Goal: Communication & Community: Answer question/provide support

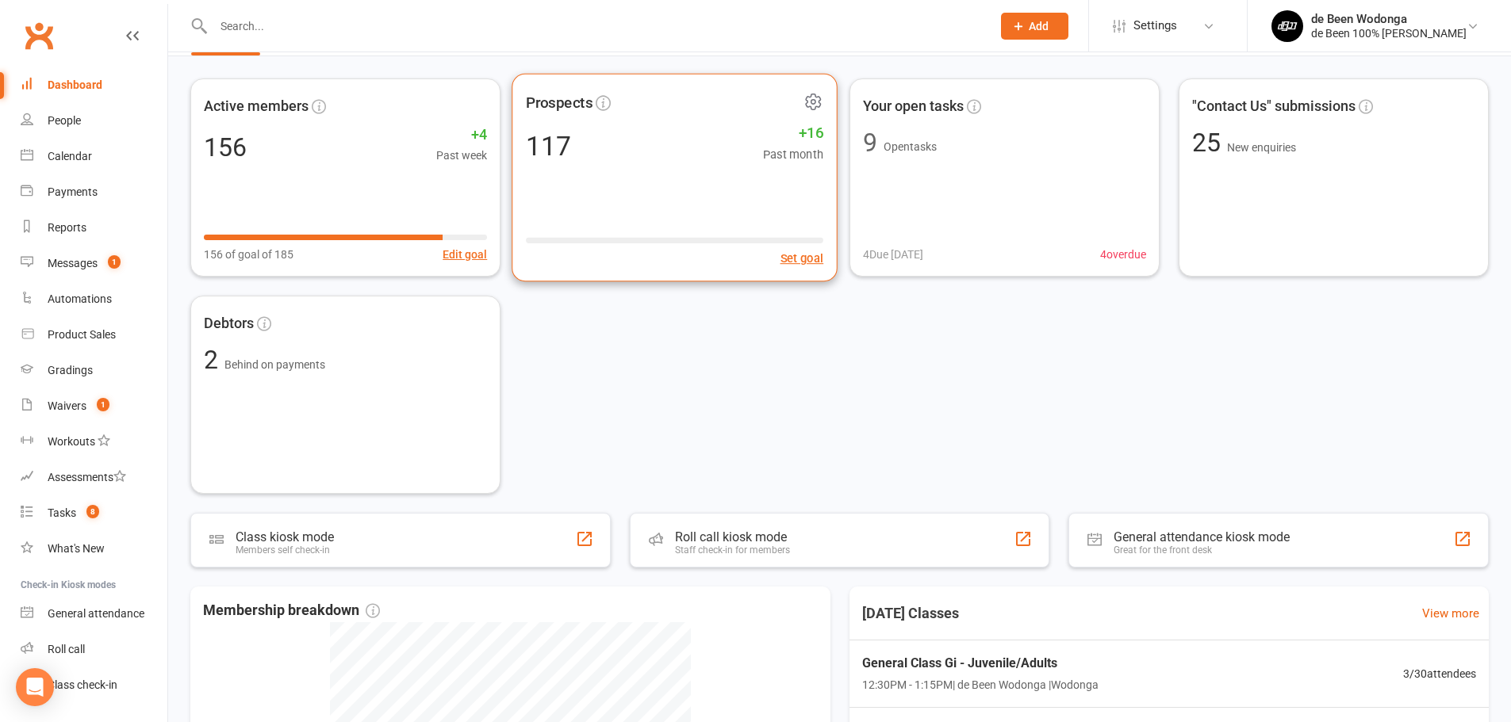
scroll to position [79, 0]
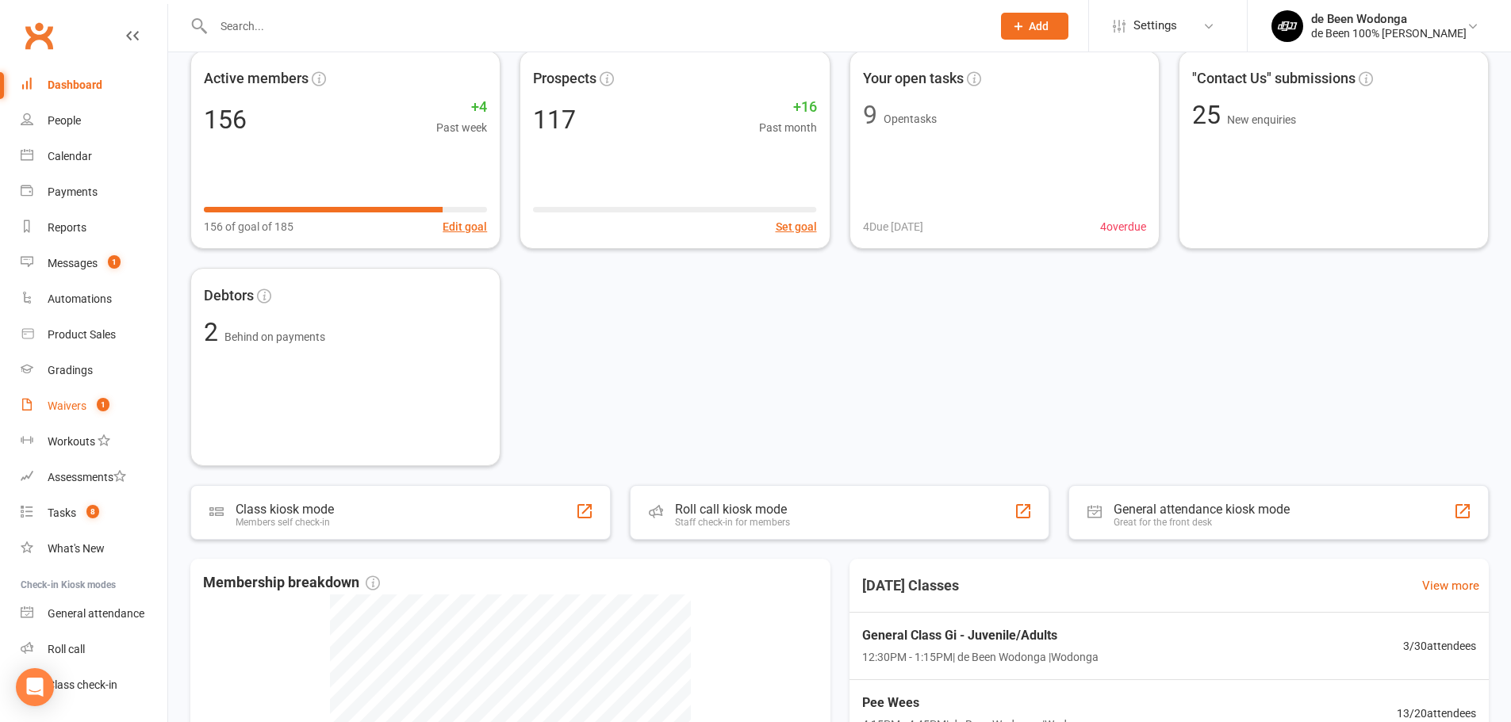
click at [65, 400] on div "Waivers" at bounding box center [67, 406] width 39 height 13
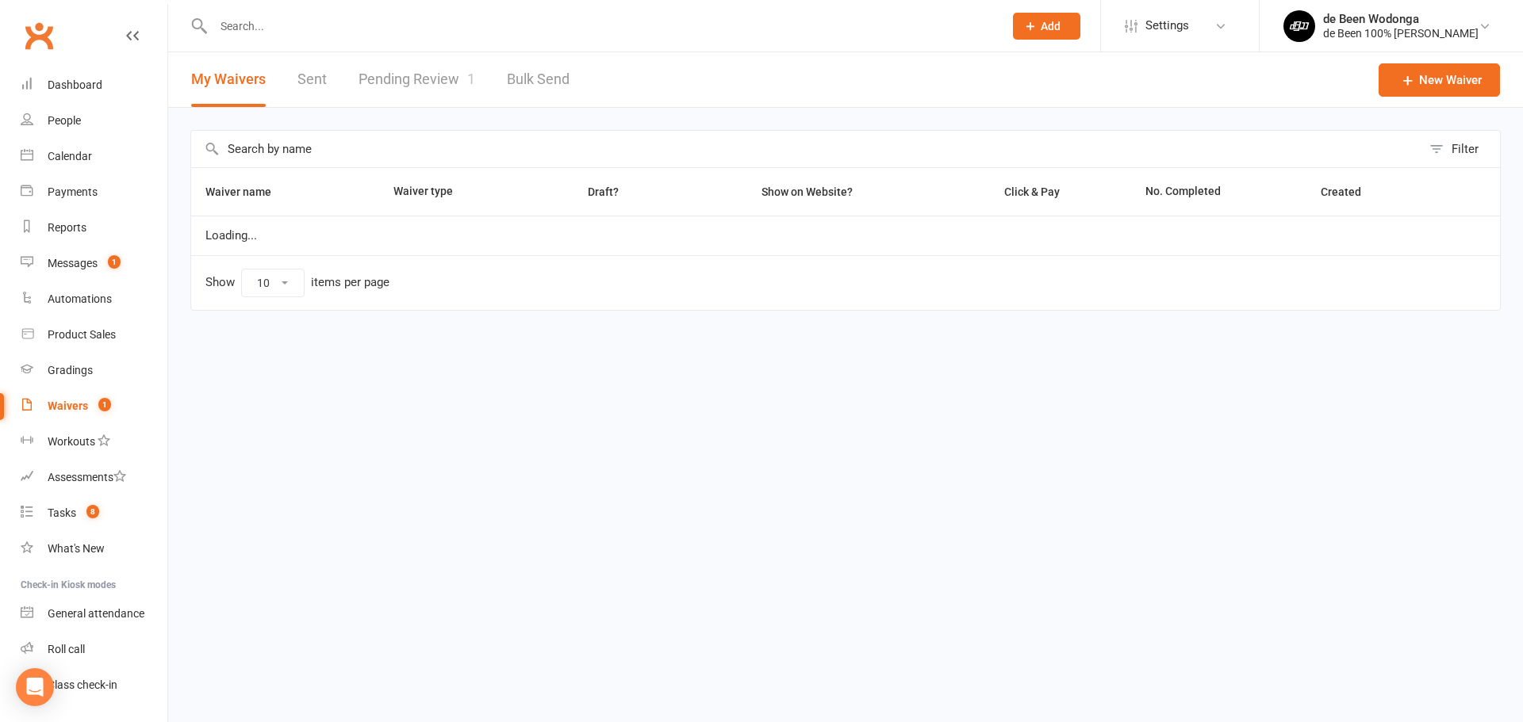
select select "50"
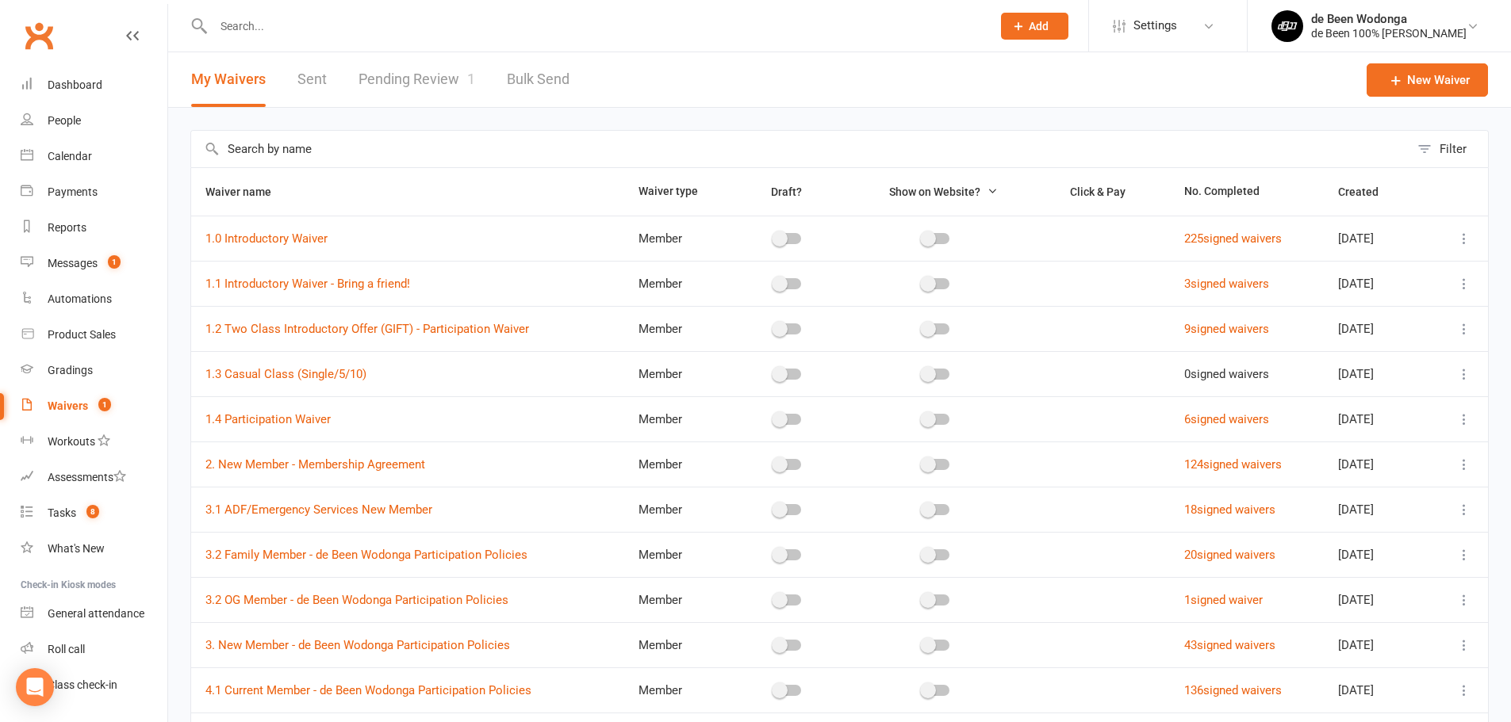
click at [412, 88] on link "Pending Review 1" at bounding box center [416, 79] width 117 height 55
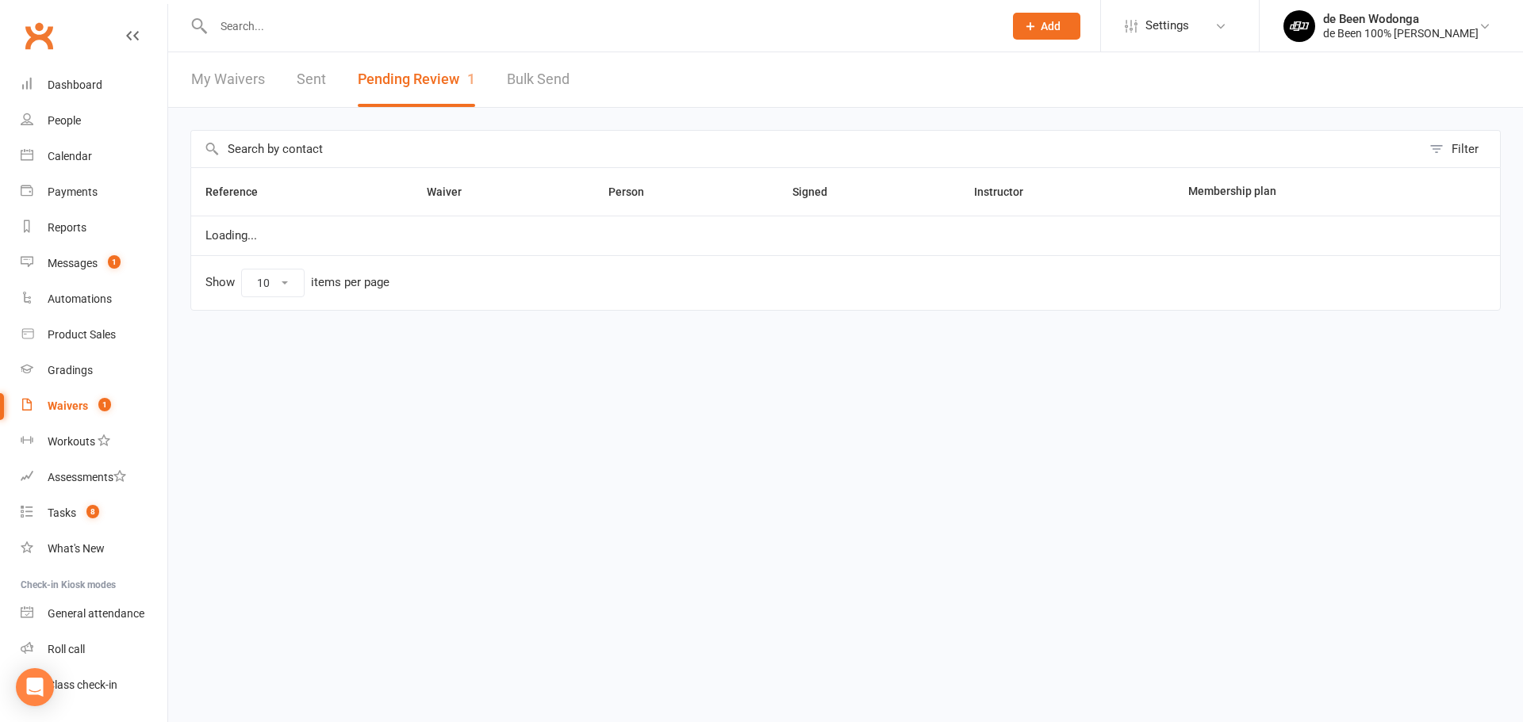
select select "25"
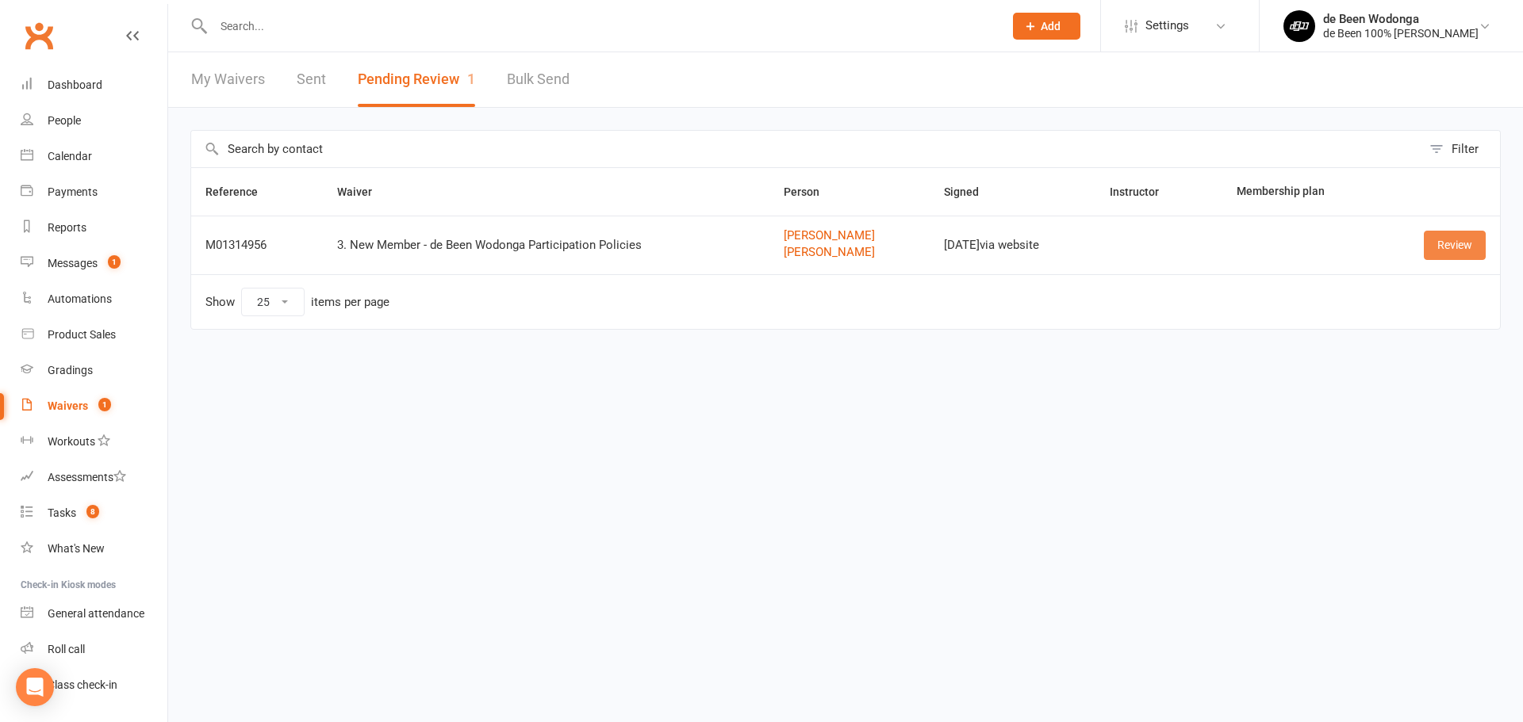
click at [1448, 251] on link "Review" at bounding box center [1454, 245] width 62 height 29
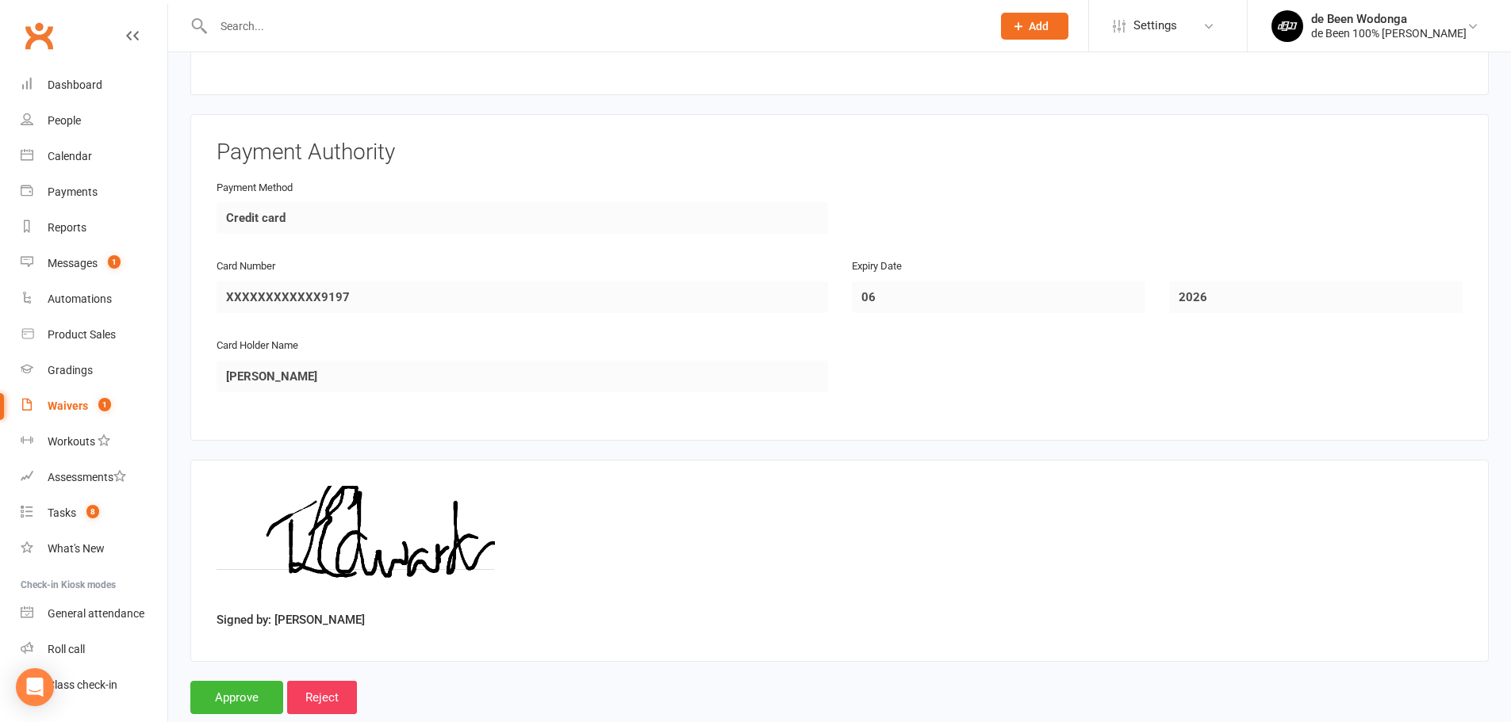
scroll to position [1659, 0]
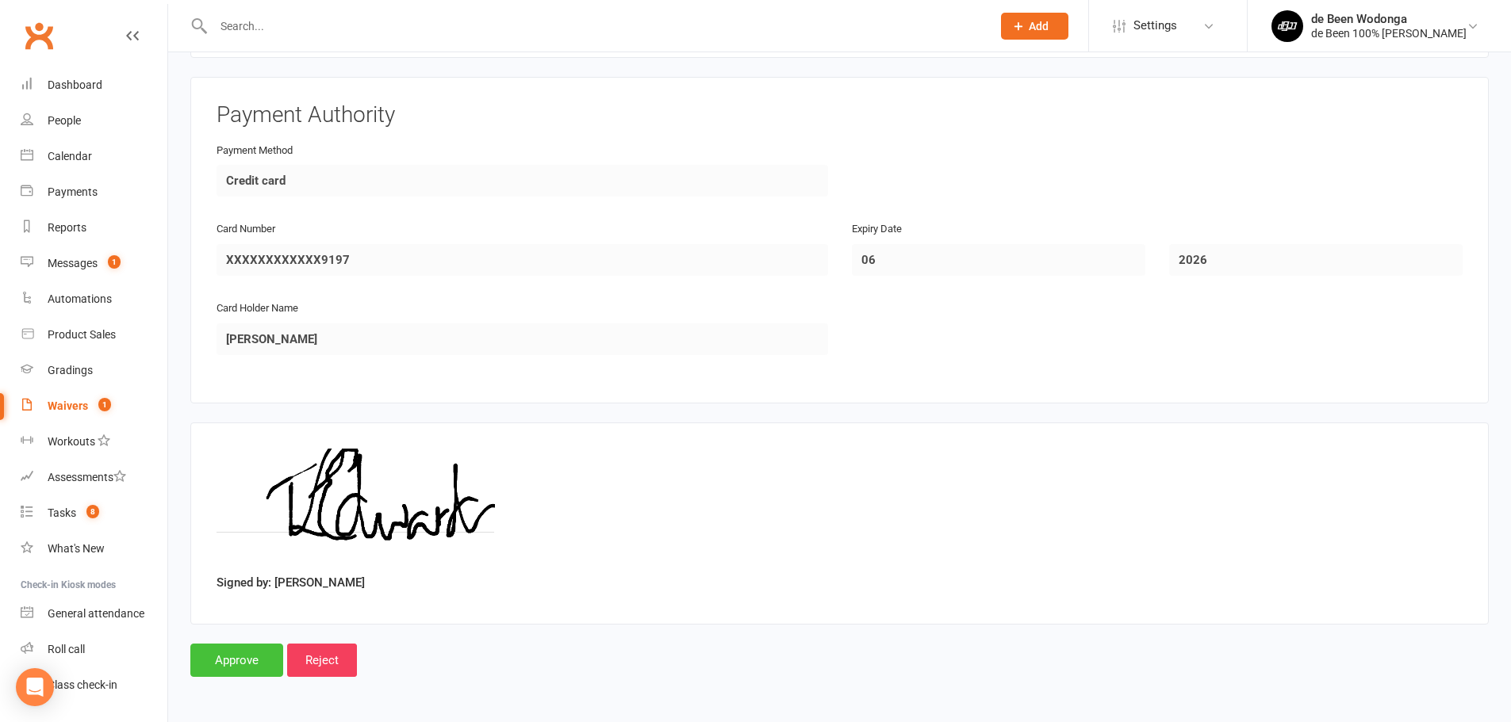
click at [247, 660] on input "Approve" at bounding box center [236, 660] width 93 height 33
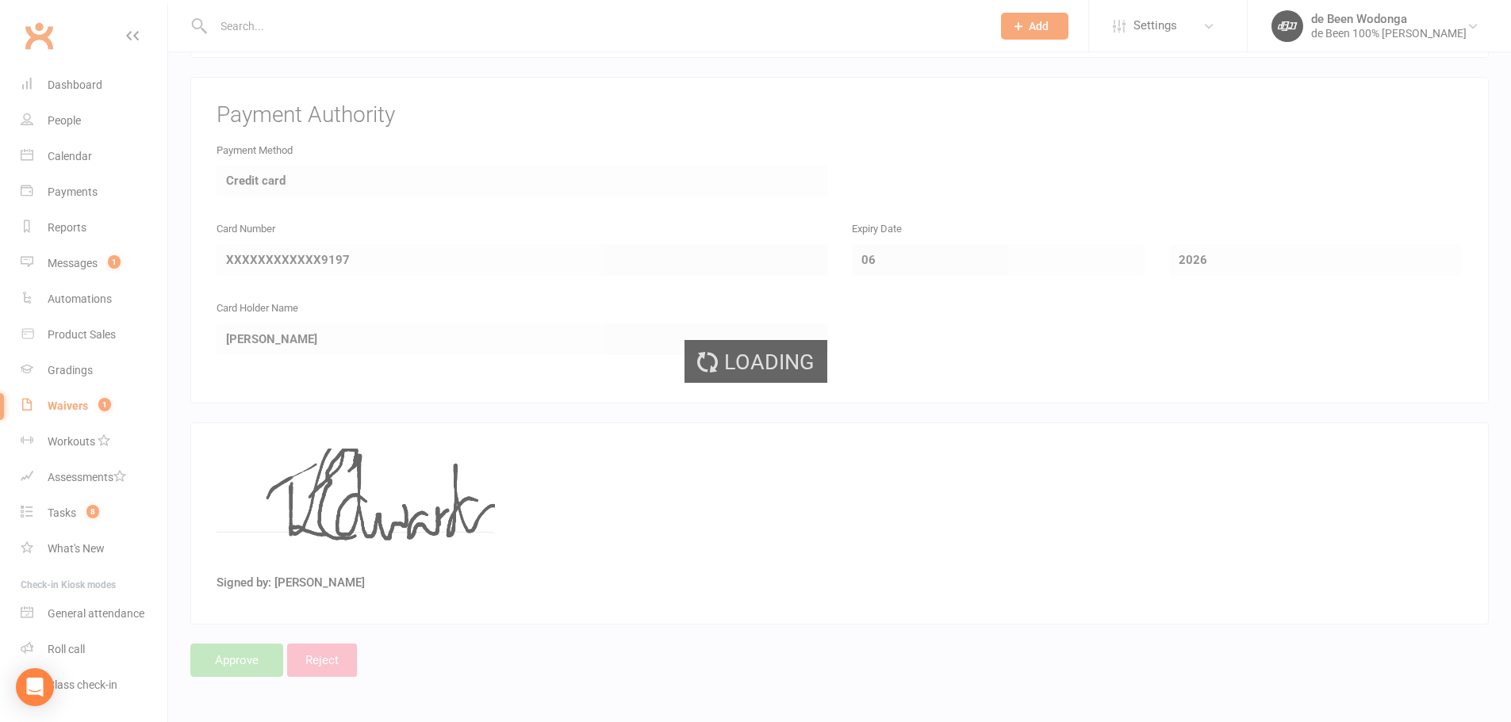
select select "25"
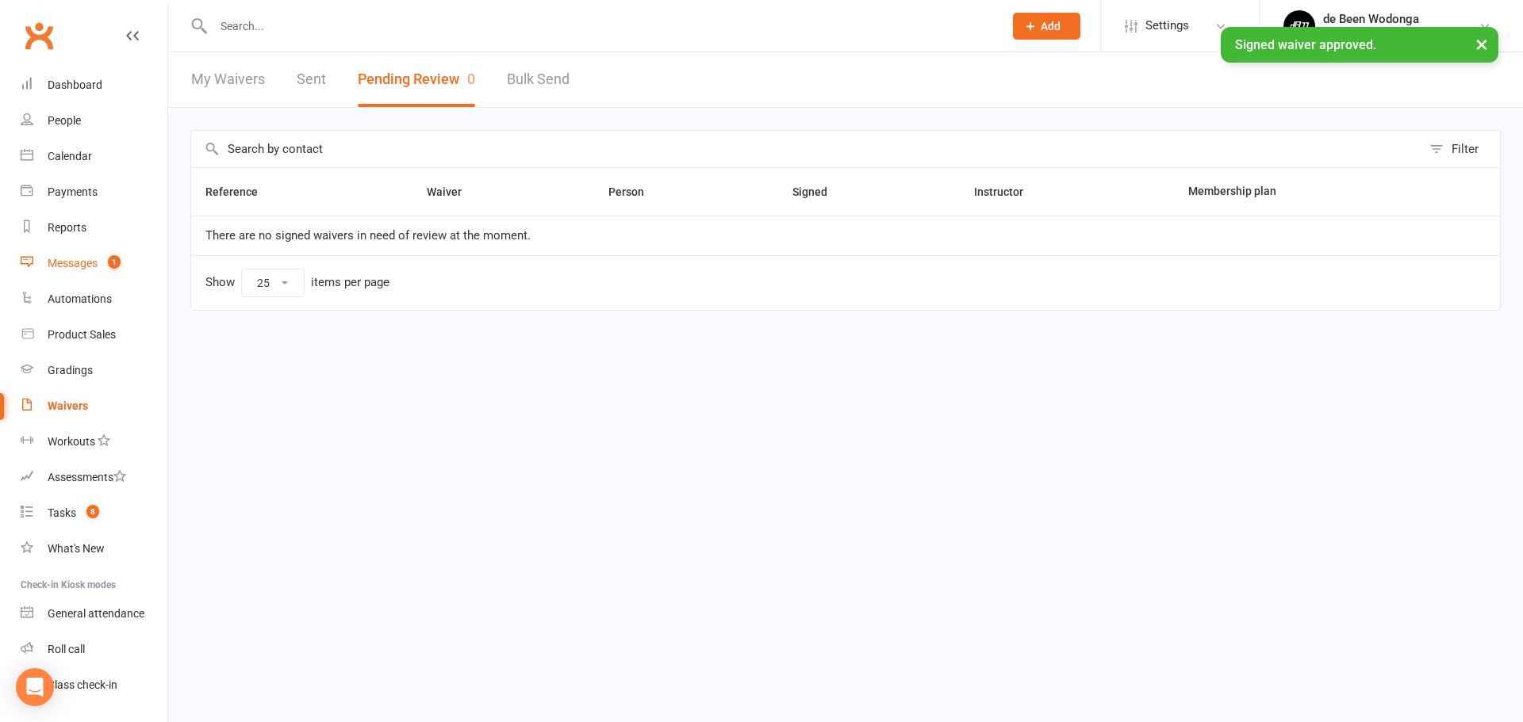
click at [68, 259] on div "Messages" at bounding box center [73, 263] width 50 height 13
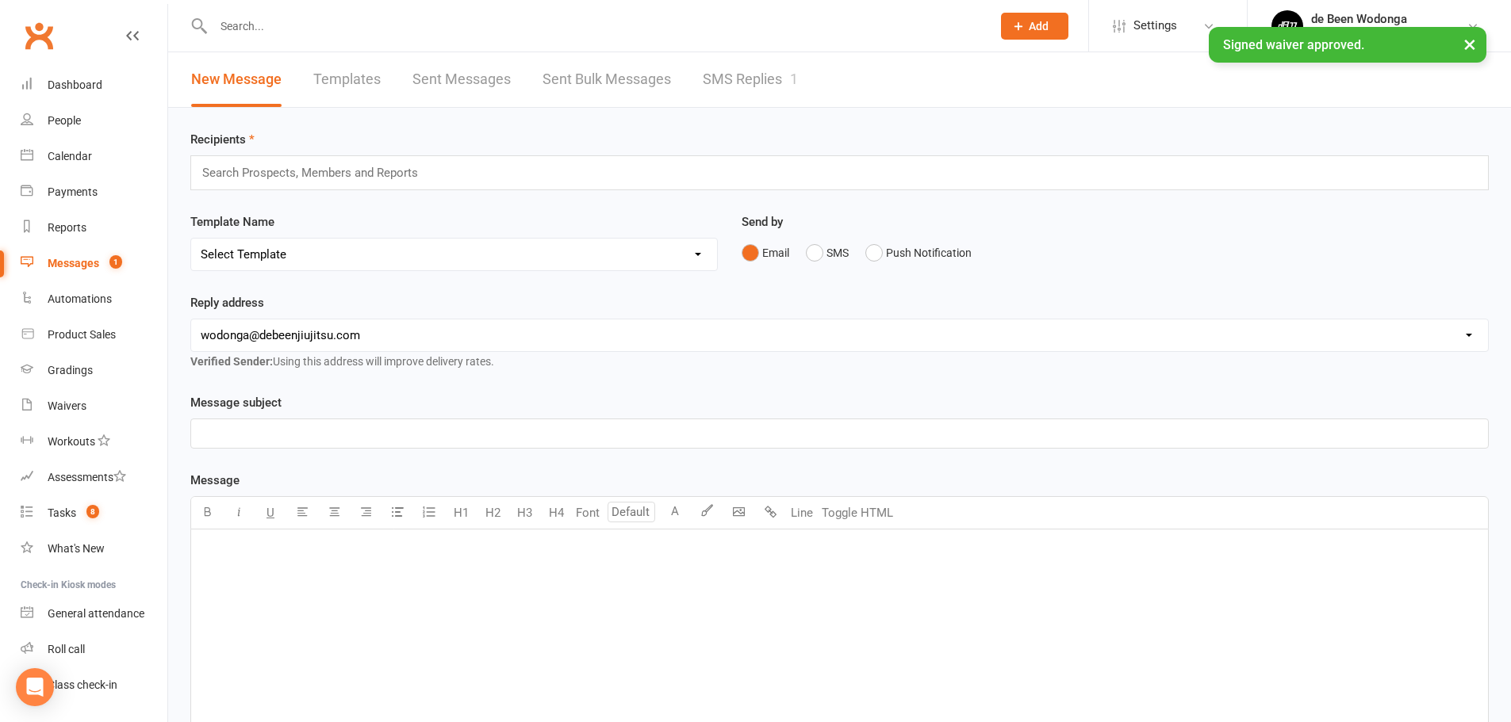
click at [755, 75] on link "SMS Replies 1" at bounding box center [750, 79] width 95 height 55
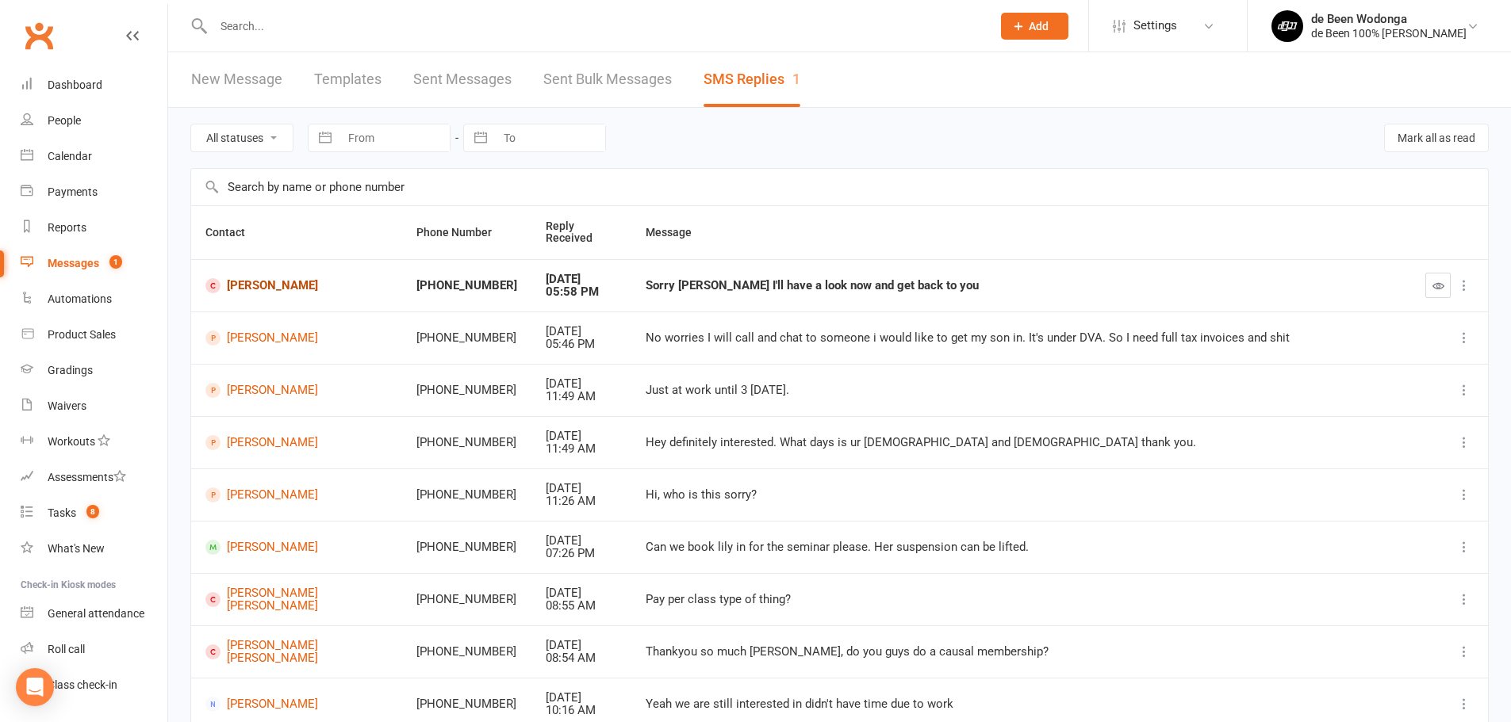
click at [297, 291] on link "[PERSON_NAME]" at bounding box center [296, 285] width 182 height 15
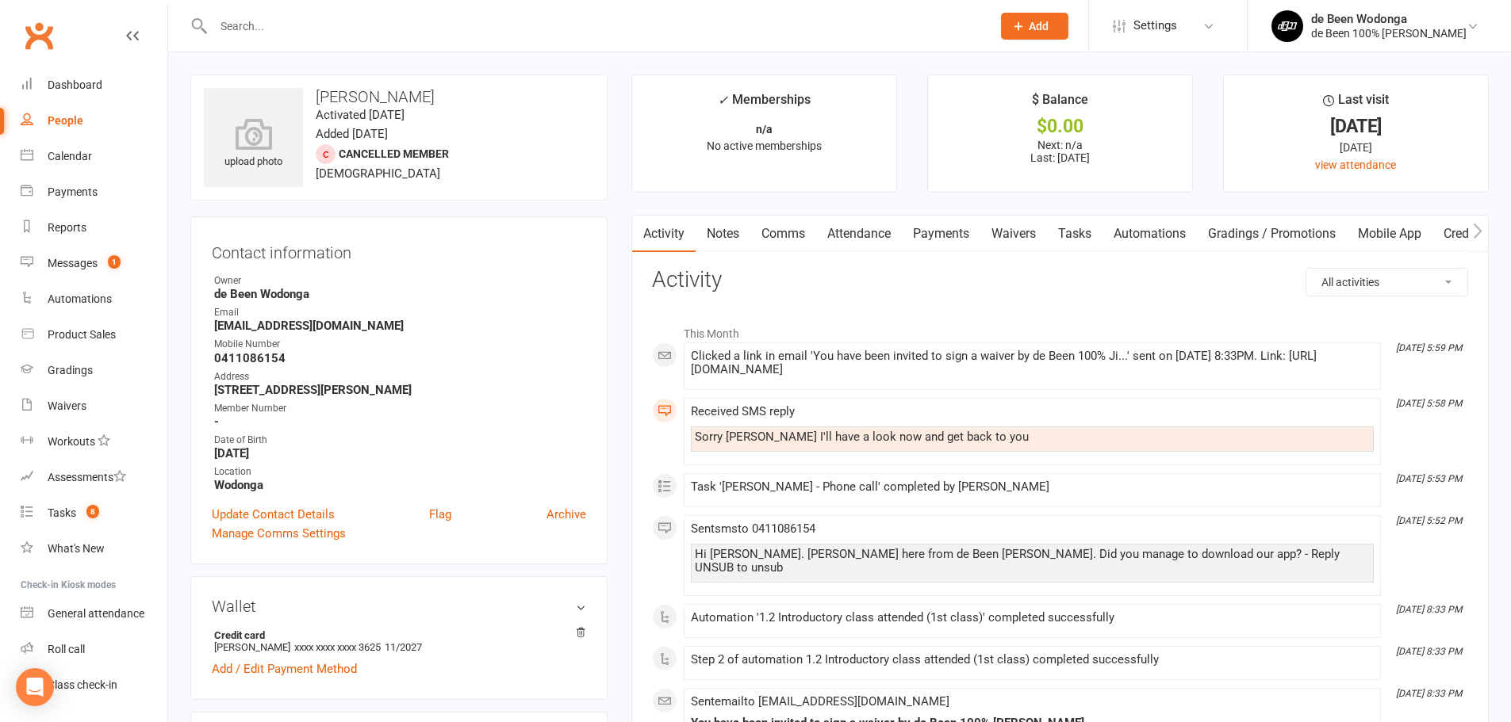
click at [790, 236] on link "Comms" at bounding box center [783, 234] width 66 height 36
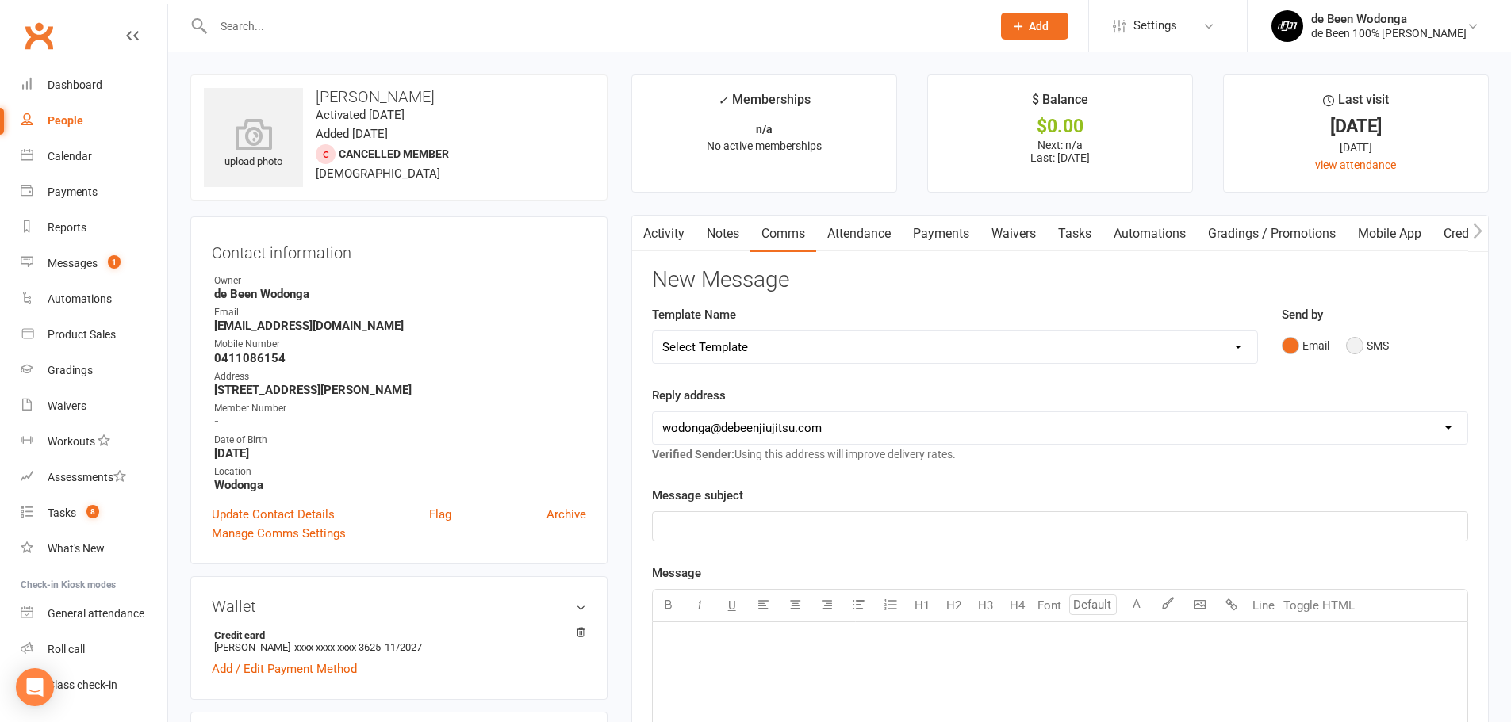
click at [1370, 346] on button "SMS" at bounding box center [1367, 346] width 43 height 30
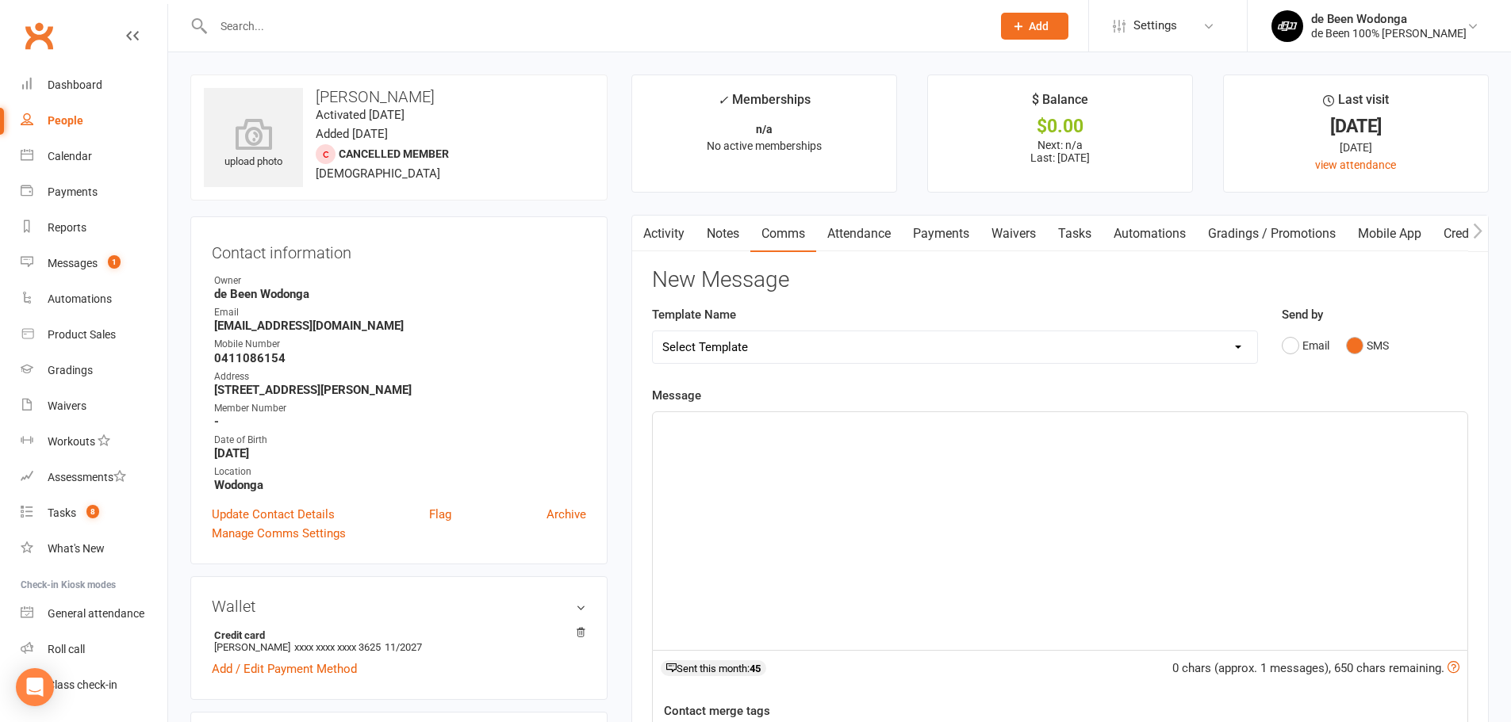
click at [1193, 505] on div "﻿" at bounding box center [1060, 531] width 814 height 238
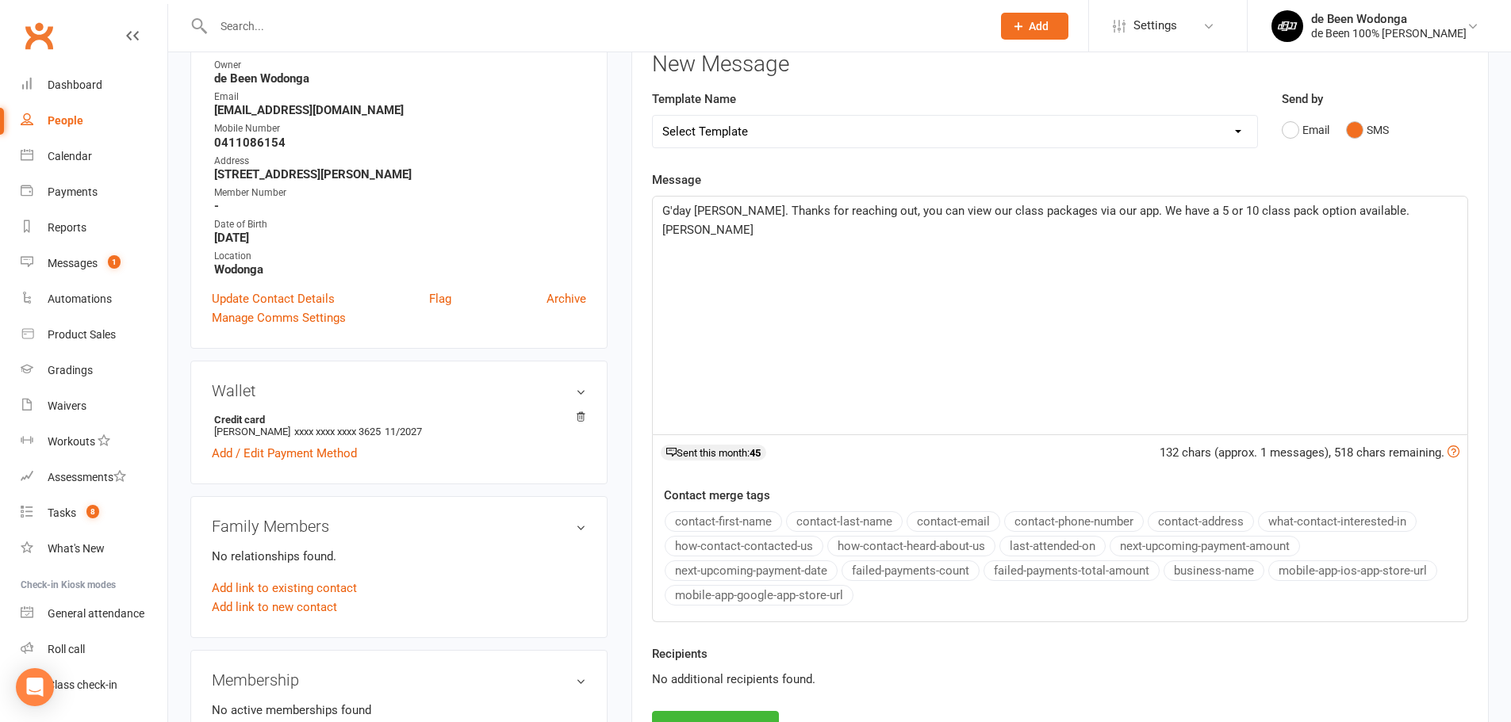
scroll to position [238, 0]
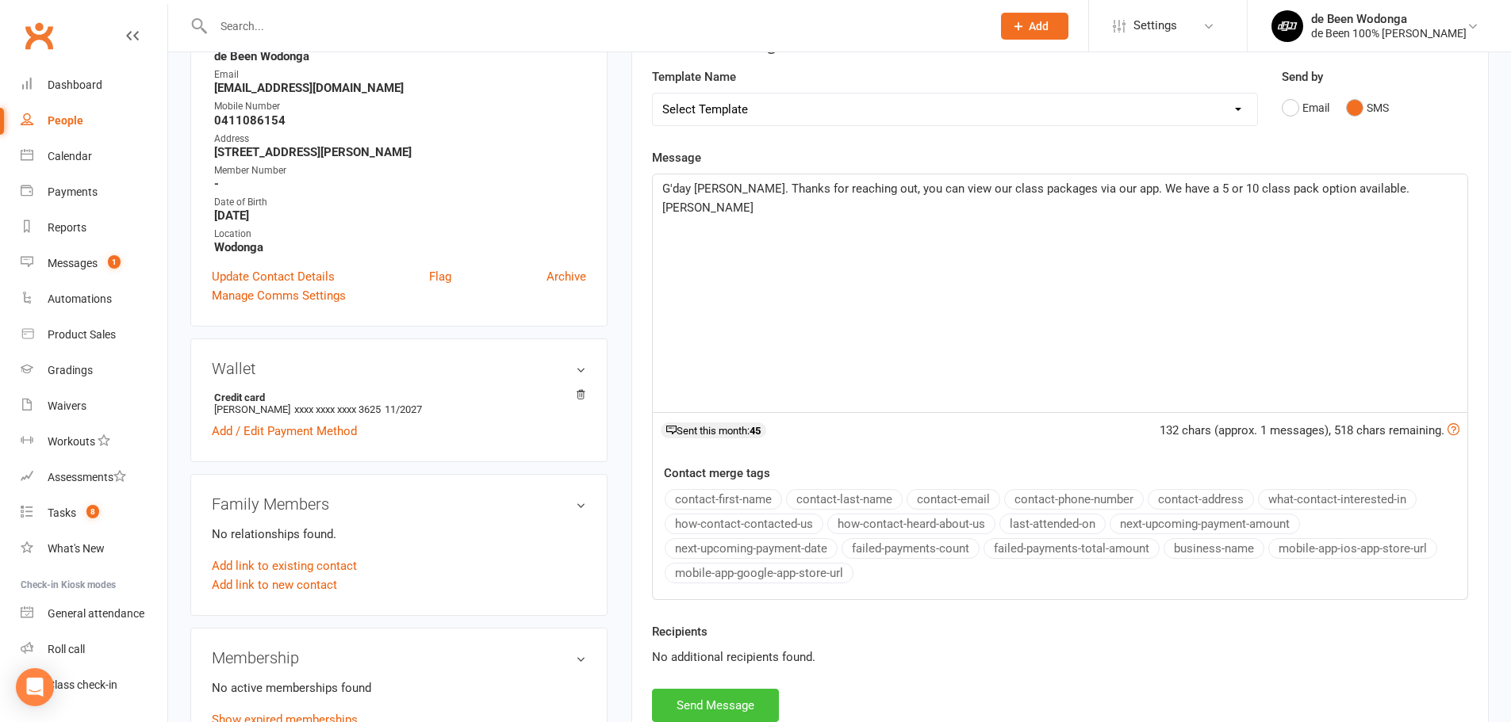
click at [724, 707] on button "Send Message" at bounding box center [715, 705] width 127 height 33
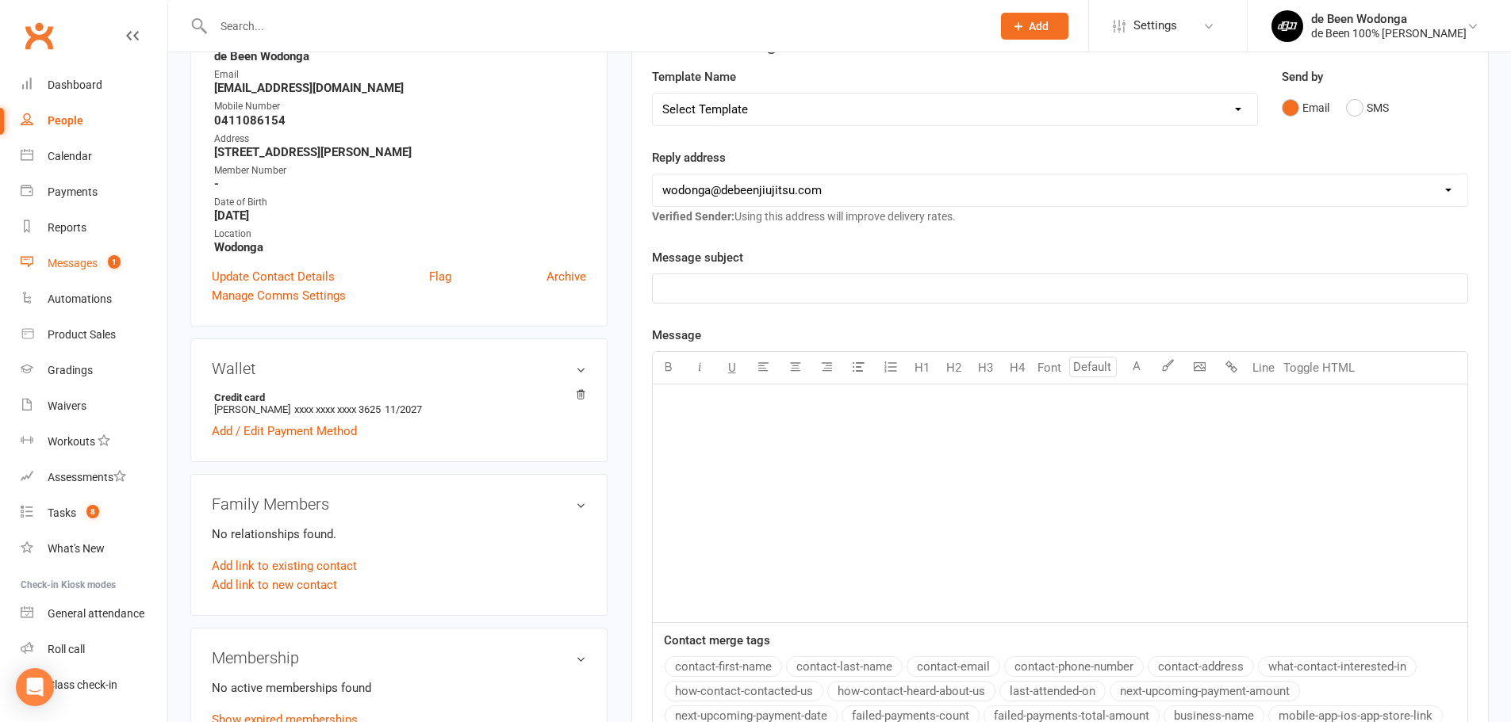
click at [67, 268] on div "Messages" at bounding box center [73, 263] width 50 height 13
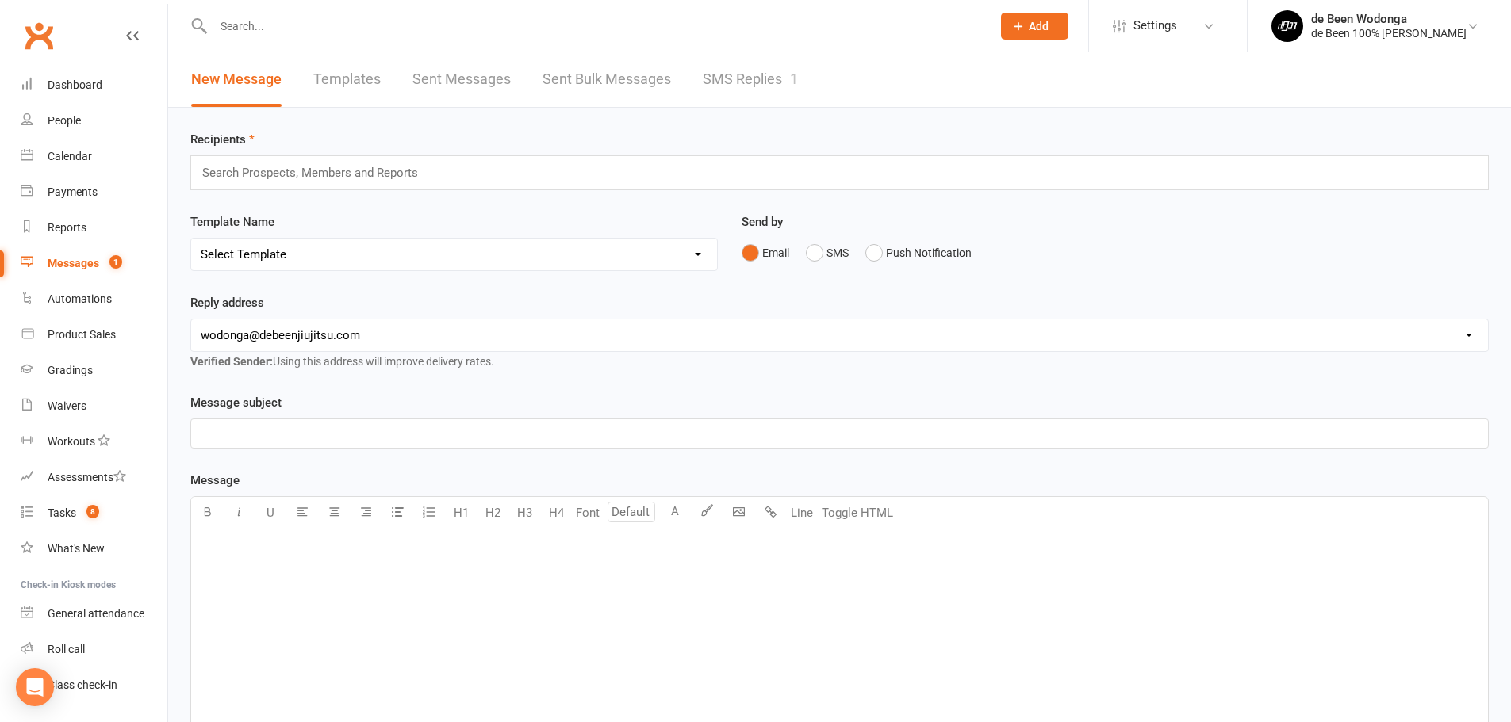
click at [713, 71] on link "SMS Replies 1" at bounding box center [750, 79] width 95 height 55
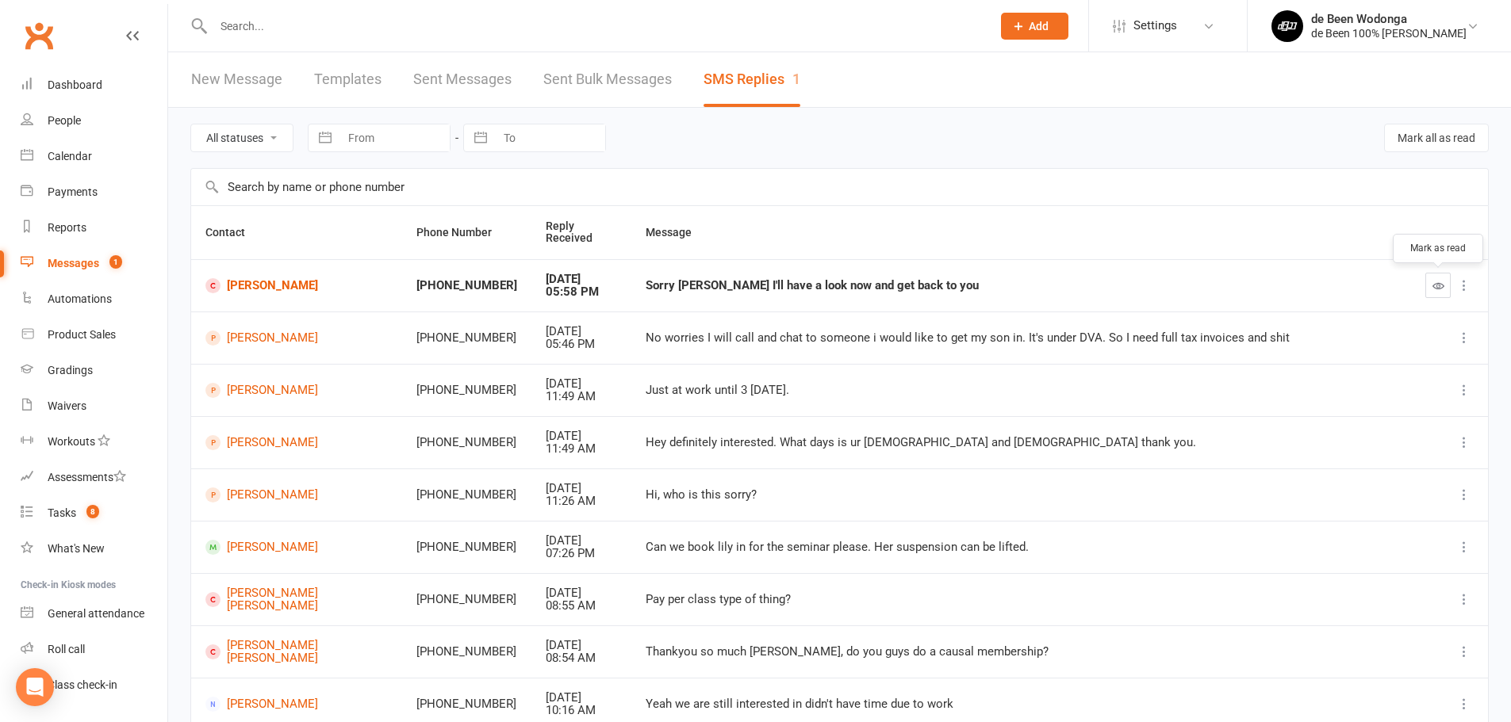
click at [1427, 285] on button "button" at bounding box center [1437, 285] width 25 height 25
click at [71, 403] on div "Waivers" at bounding box center [67, 406] width 39 height 13
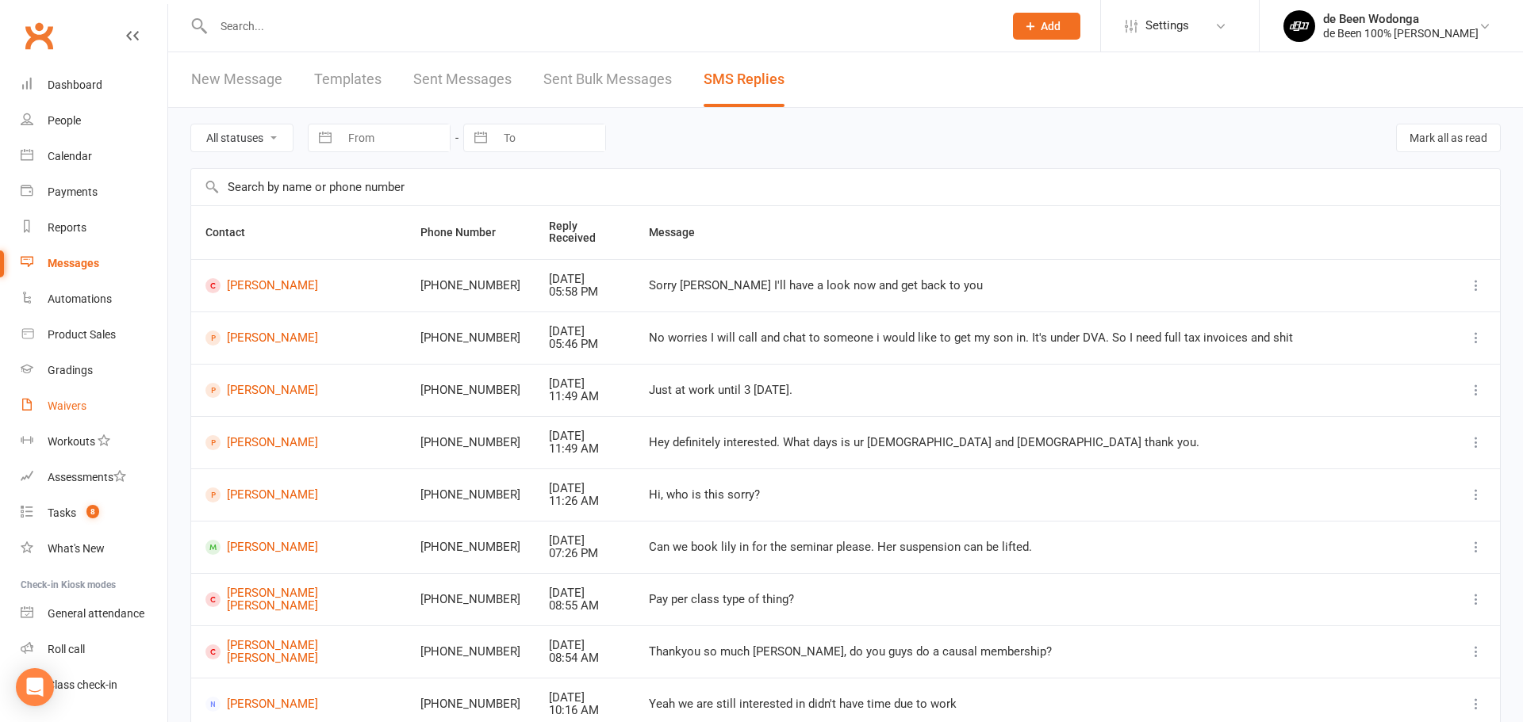
select select "50"
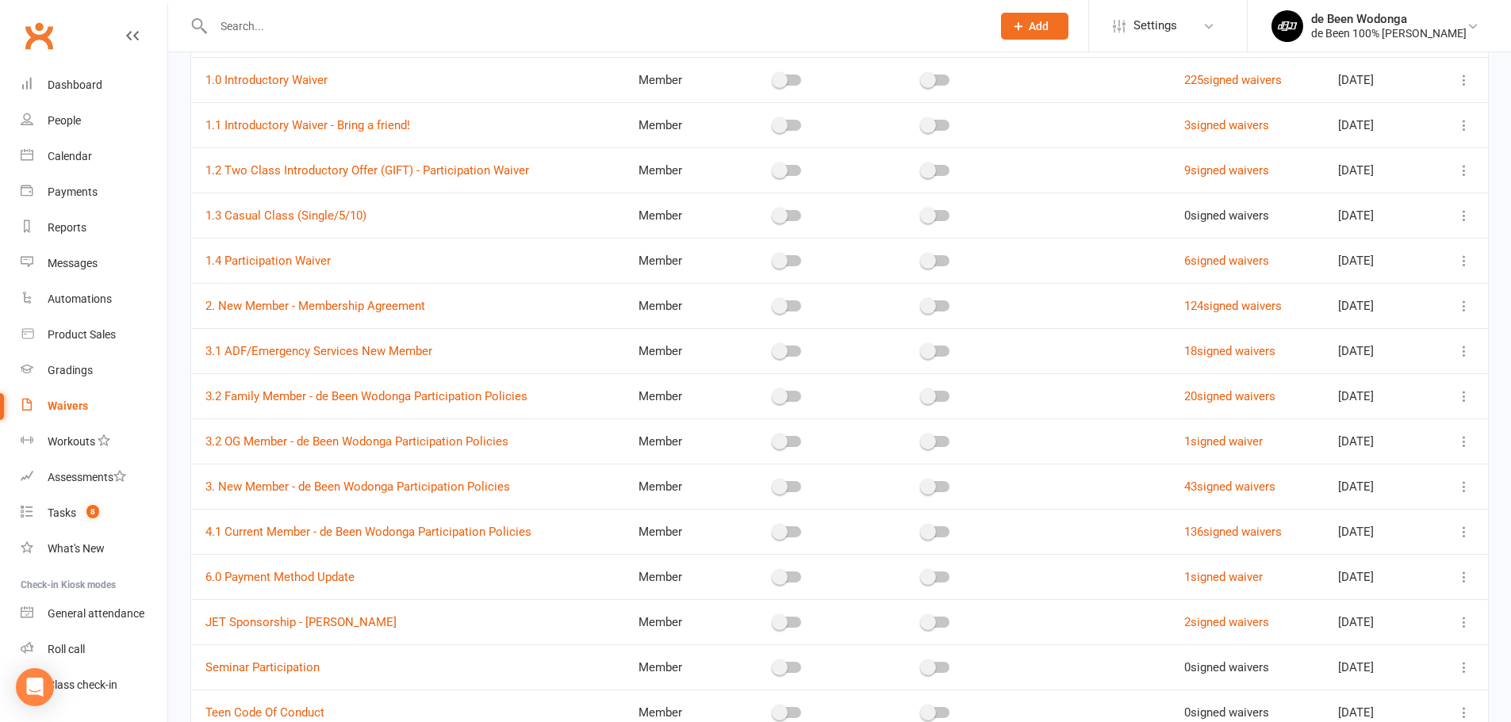
scroll to position [238, 0]
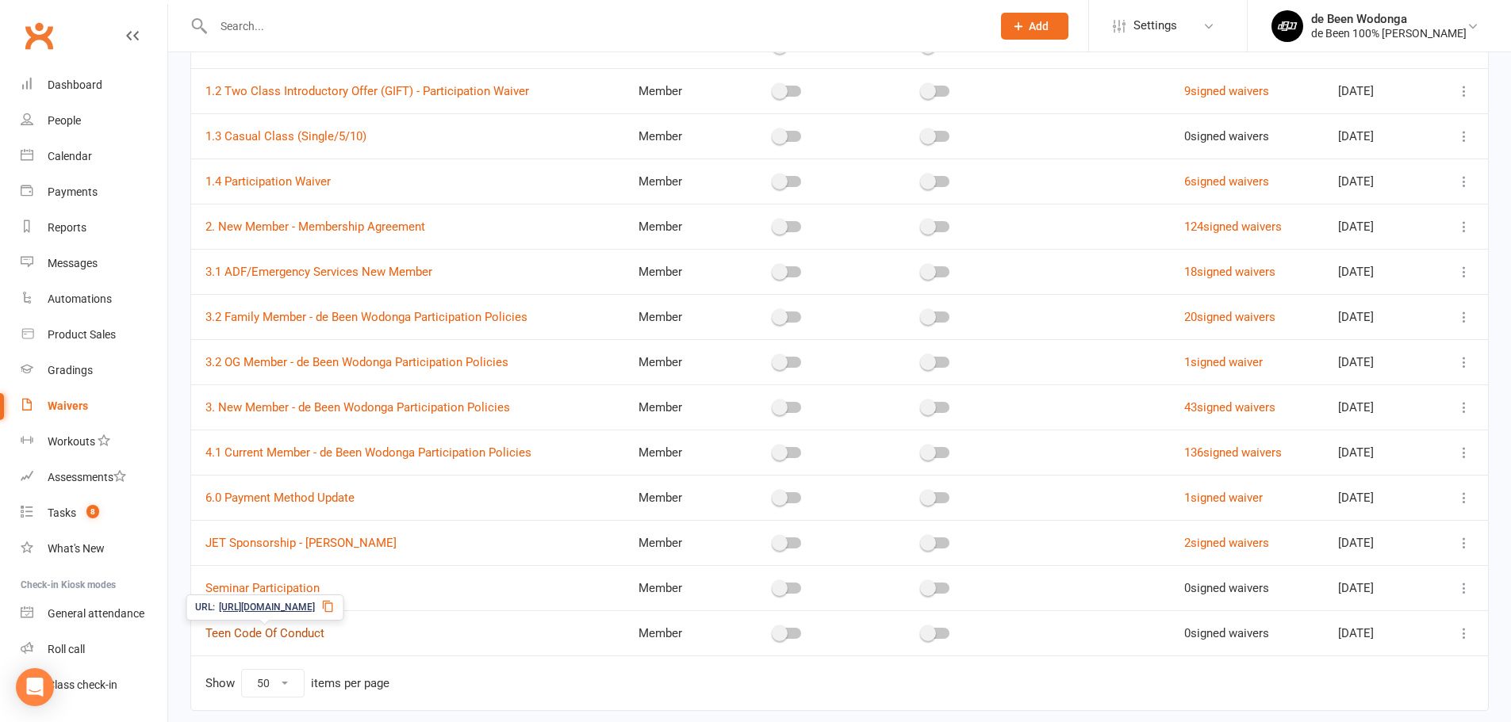
click at [294, 638] on link "Teen Code Of Conduct" at bounding box center [264, 633] width 119 height 14
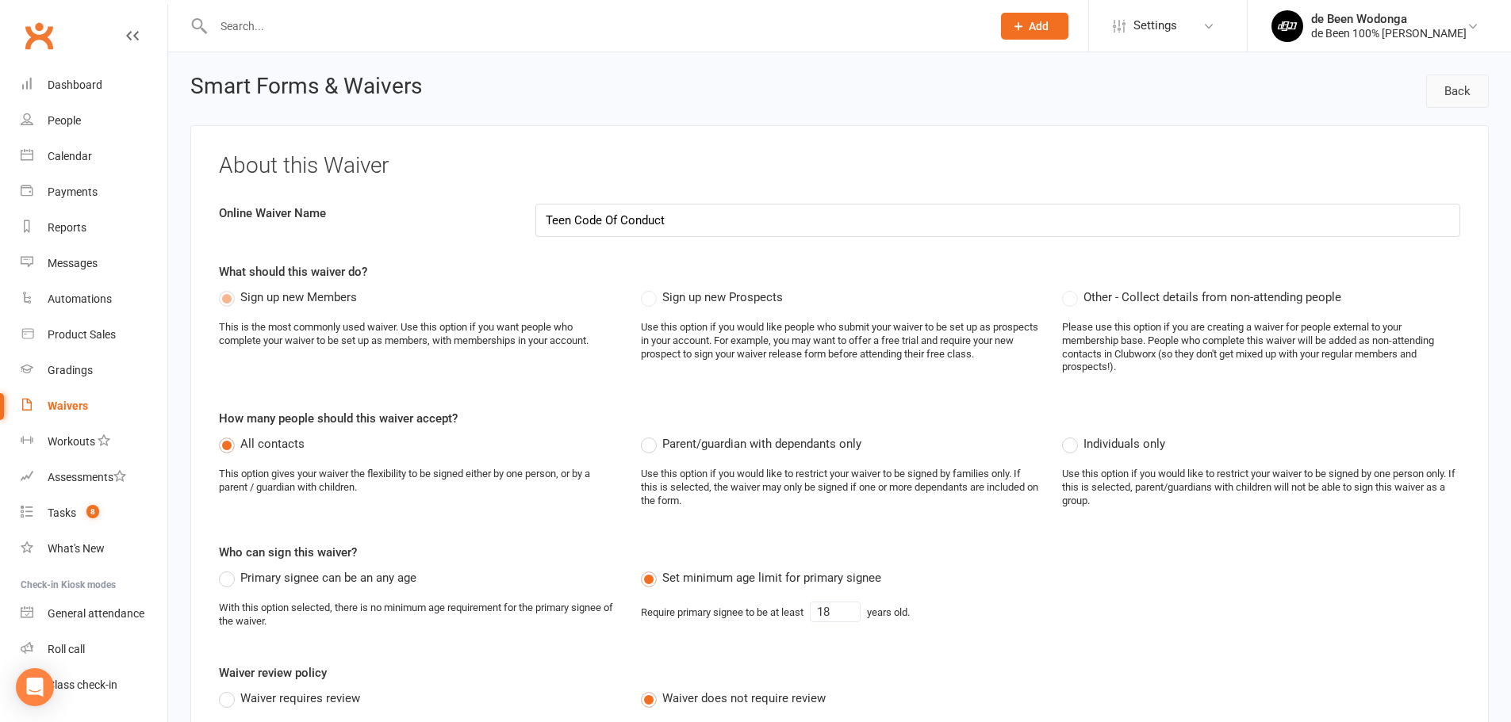
click at [1452, 91] on link "Back" at bounding box center [1457, 91] width 63 height 33
select select "50"
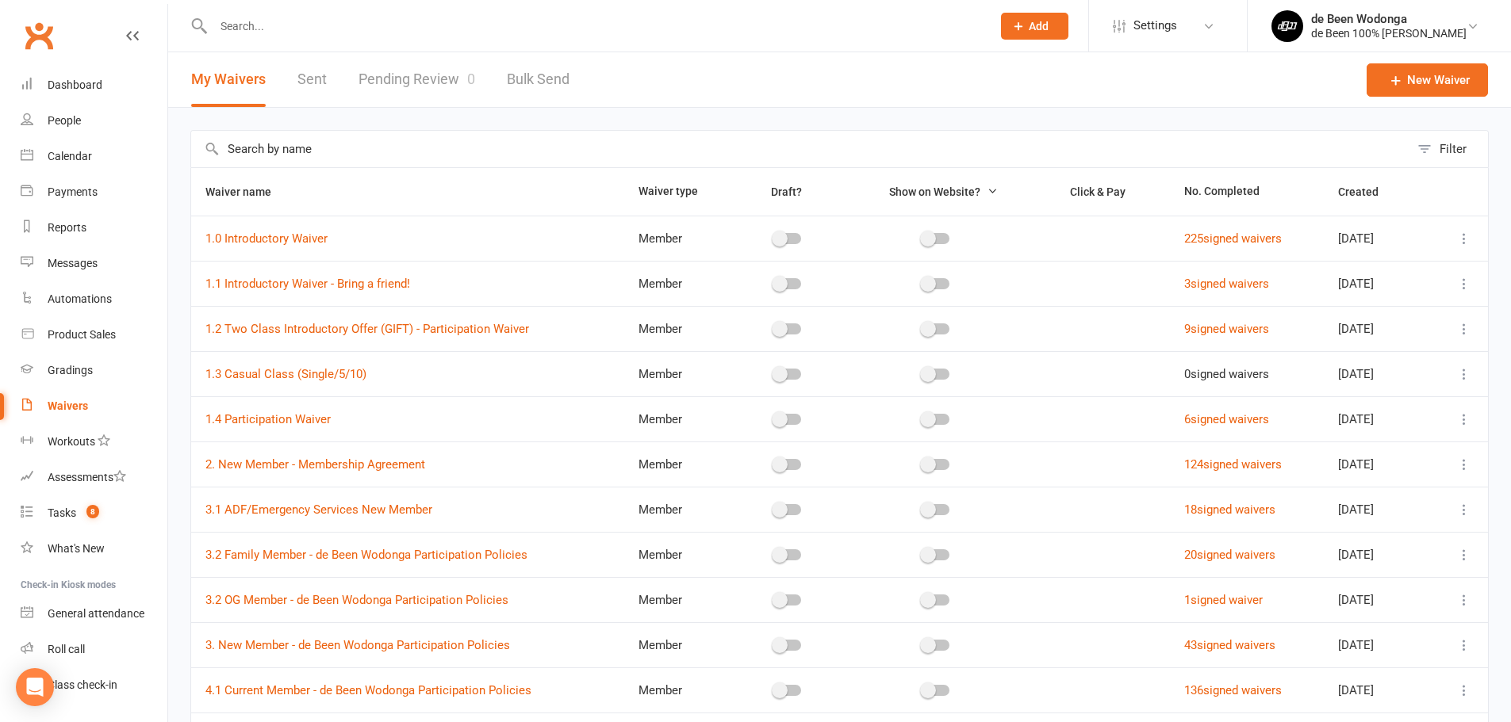
click at [282, 15] on input "text" at bounding box center [595, 26] width 772 height 22
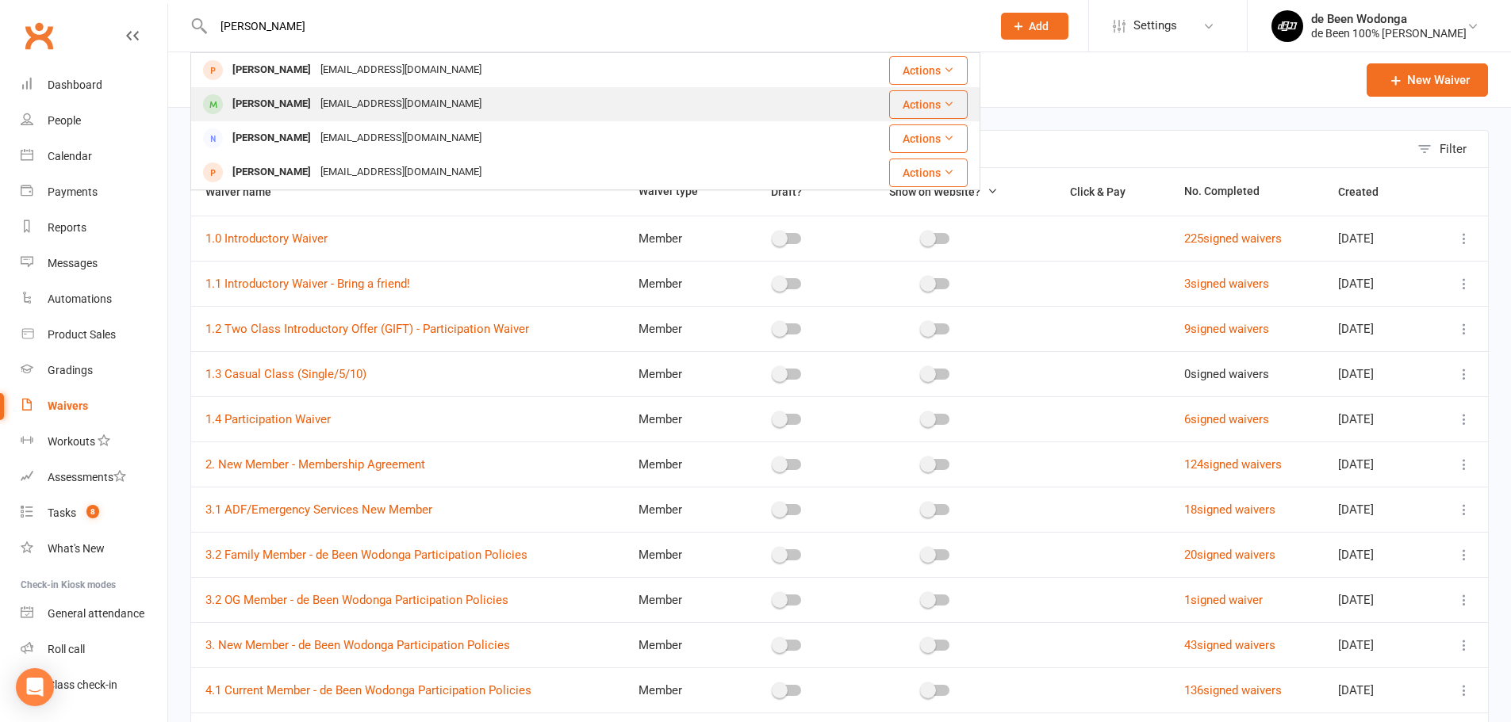
type input "[PERSON_NAME]"
click at [278, 107] on div "[PERSON_NAME]" at bounding box center [272, 104] width 88 height 23
